Goal: Information Seeking & Learning: Learn about a topic

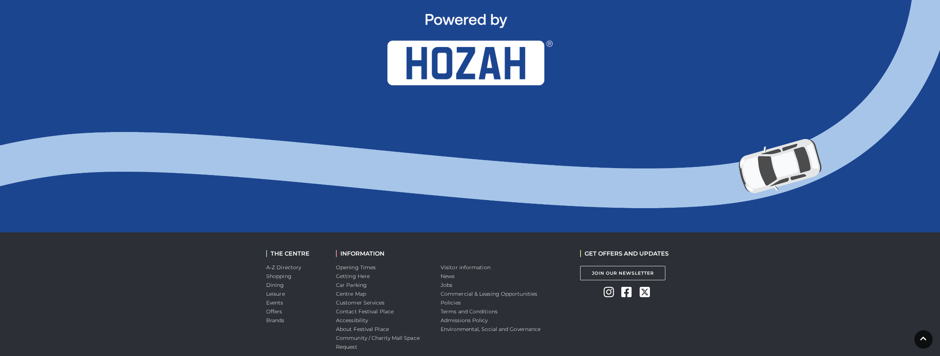
scroll to position [733, 0]
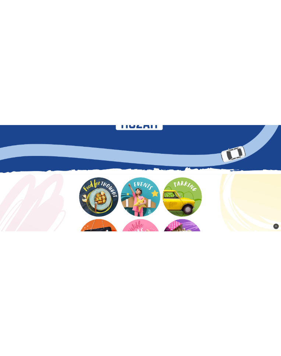
scroll to position [768, 0]
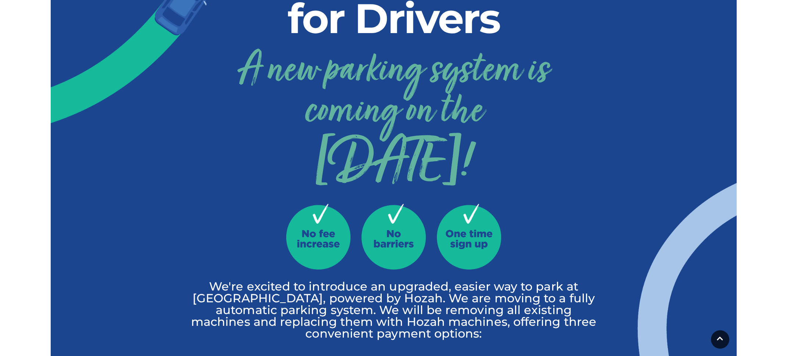
scroll to position [0, 0]
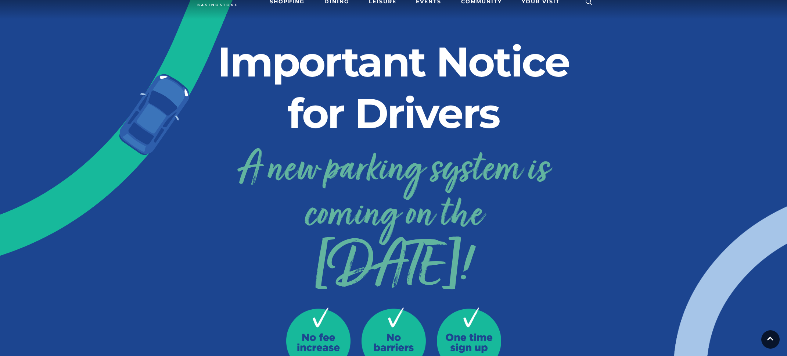
scroll to position [37, 0]
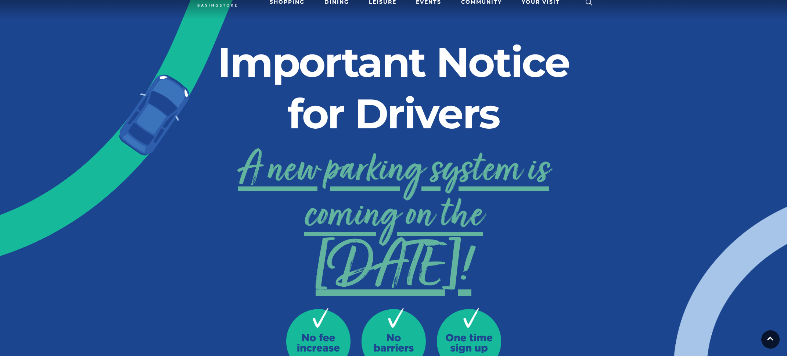
click at [439, 203] on link "A new parking system is coming on the 24th September!" at bounding box center [394, 215] width 408 height 147
